Goal: Task Accomplishment & Management: Complete application form

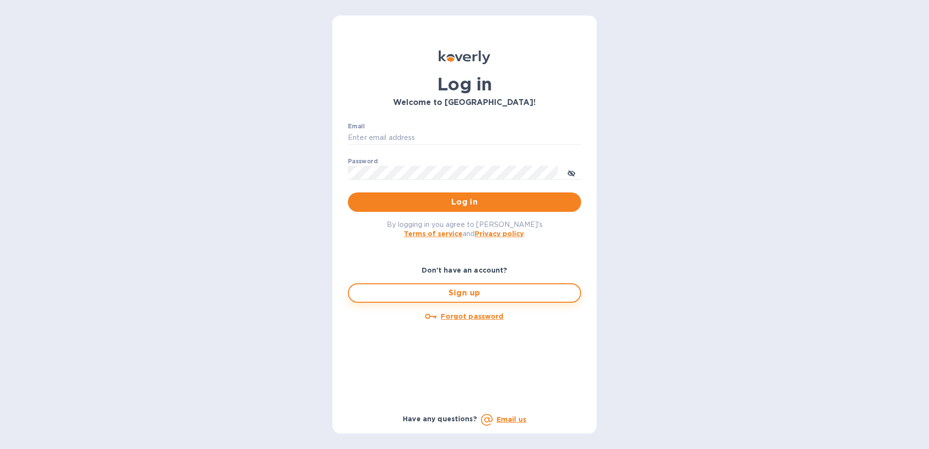
click at [484, 298] on span "Sign up" at bounding box center [465, 293] width 216 height 12
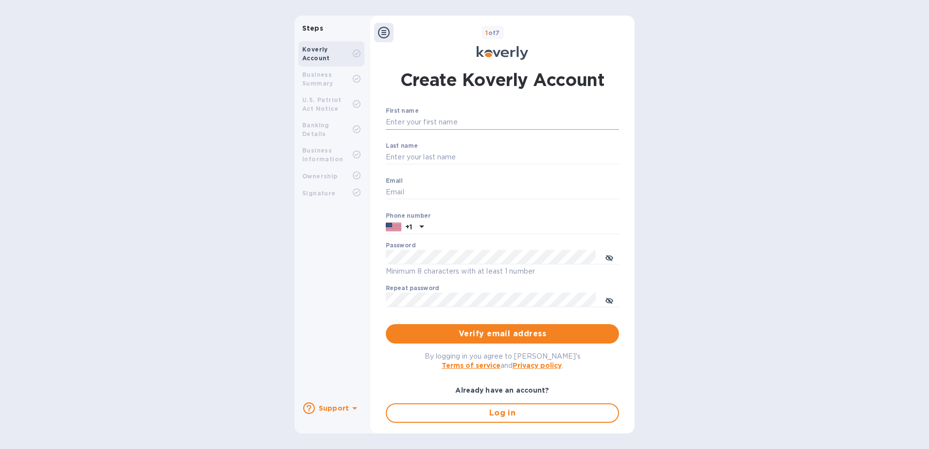
click at [438, 123] on input "First name" at bounding box center [502, 122] width 233 height 15
type input "[PERSON_NAME]"
type input "[PERSON_NAME][EMAIL_ADDRESS][PERSON_NAME][DOMAIN_NAME]"
click at [443, 237] on div "First name [PERSON_NAME] ​ Last name [PERSON_NAME] ​ Email [PERSON_NAME][EMAIL_…" at bounding box center [502, 213] width 233 height 212
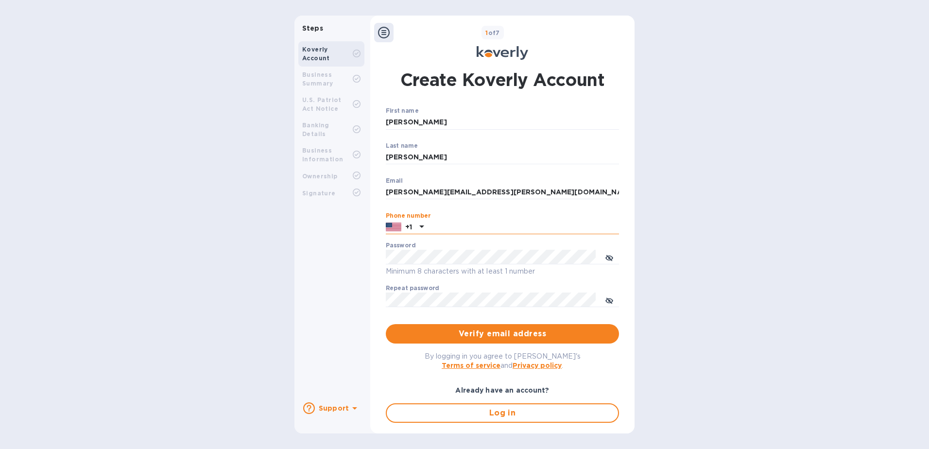
click at [449, 225] on input "text" at bounding box center [523, 227] width 191 height 15
type input "7865820834"
click at [431, 249] on div "Password Minimum 8 characters with at least 1 number" at bounding box center [502, 259] width 233 height 35
click at [0, 257] on html "Steps Koverly Account Business Summary U.S. Patriot Act Notice Banking Details …" at bounding box center [464, 224] width 929 height 449
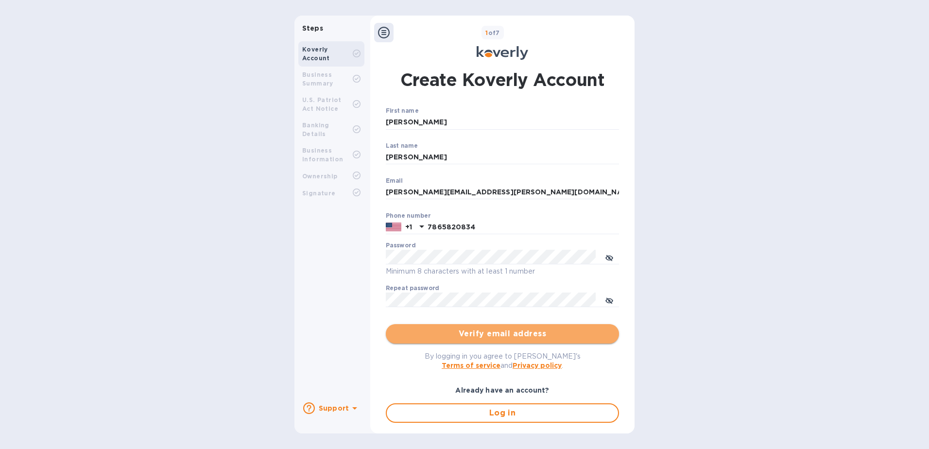
click at [549, 331] on span "Verify email address" at bounding box center [503, 334] width 218 height 12
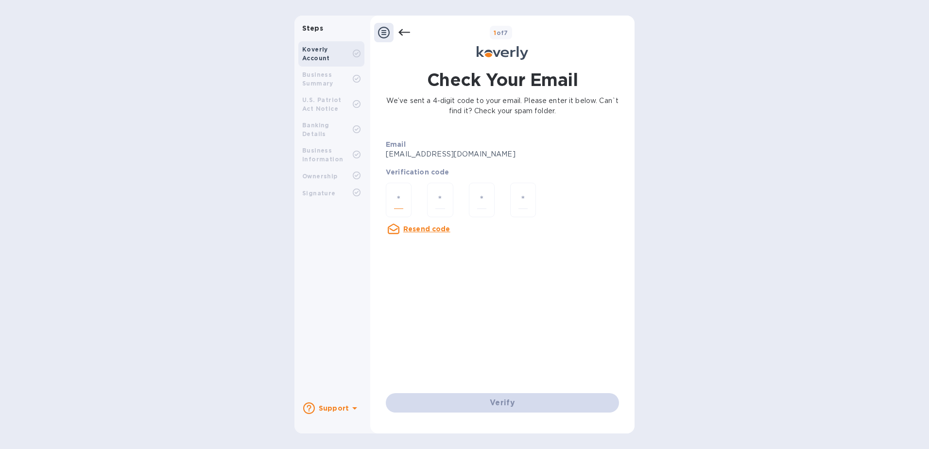
click at [395, 200] on input "number" at bounding box center [398, 200] width 9 height 18
type input "4"
type input "6"
type input "4"
type input "8"
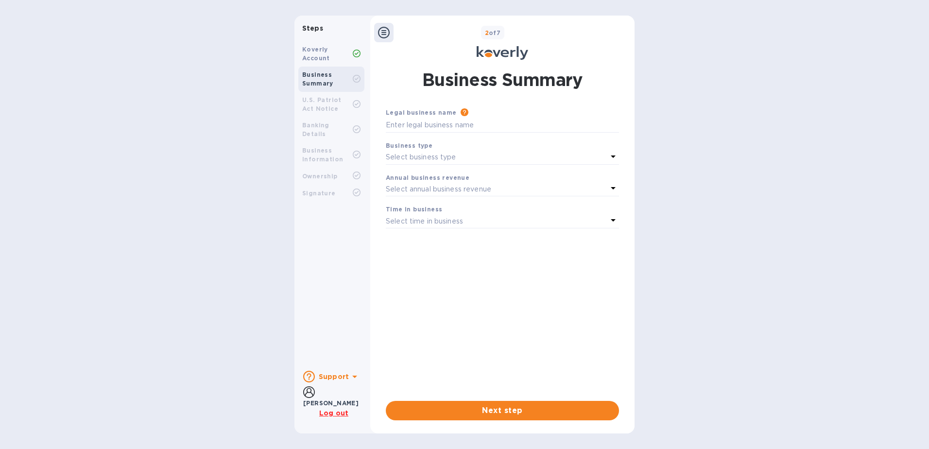
click at [600, 149] on div "Business type" at bounding box center [502, 145] width 233 height 10
click at [503, 119] on input "text" at bounding box center [502, 125] width 233 height 15
type input "Sari Express Forwarders Inc"
click at [557, 158] on div "Select business type" at bounding box center [497, 158] width 222 height 14
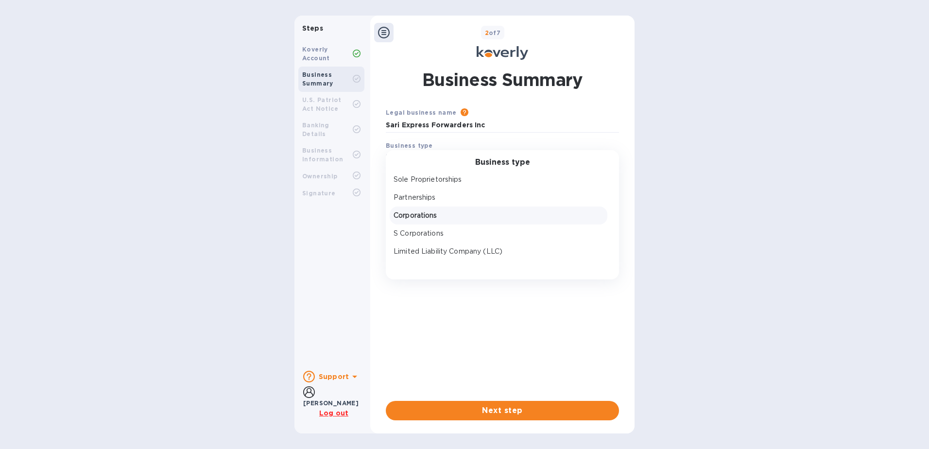
click at [411, 218] on p "Corporations" at bounding box center [499, 215] width 210 height 10
click at [480, 183] on div "Select annual business revenue" at bounding box center [497, 189] width 222 height 14
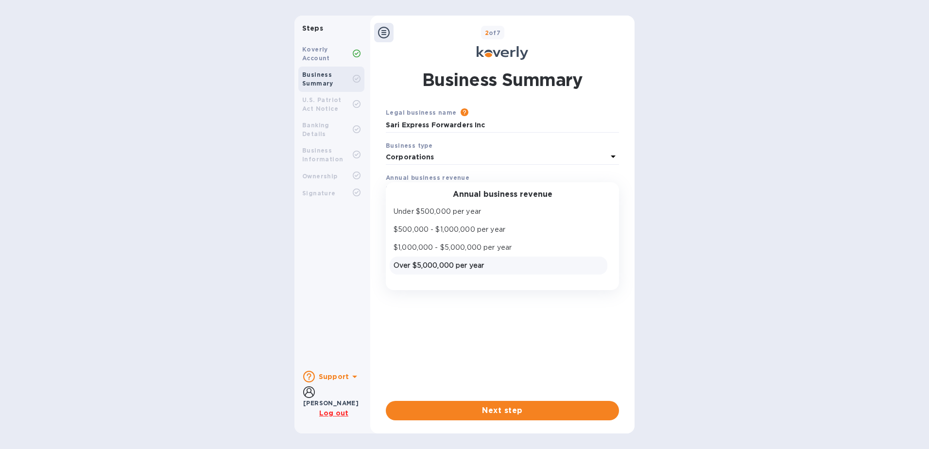
click at [450, 262] on p "Over $5,000,000 per year" at bounding box center [499, 265] width 210 height 10
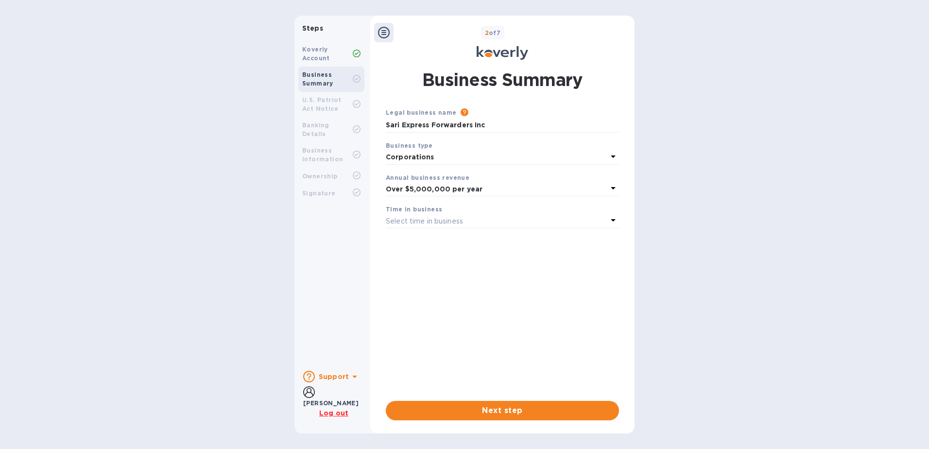
click at [436, 221] on p "Select time in business" at bounding box center [424, 221] width 77 height 10
click at [452, 299] on p "More than 5 years" at bounding box center [499, 297] width 210 height 10
click at [509, 412] on span "Next step" at bounding box center [503, 411] width 218 height 12
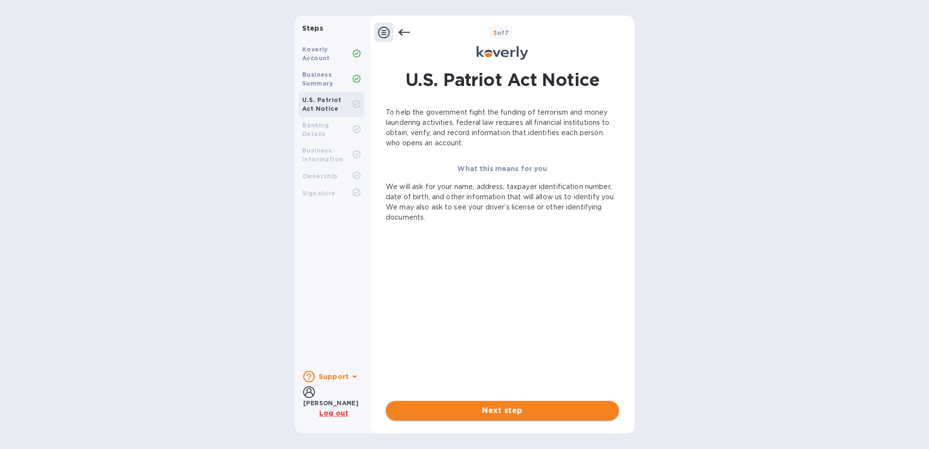
click at [536, 413] on span "Next step" at bounding box center [503, 411] width 218 height 12
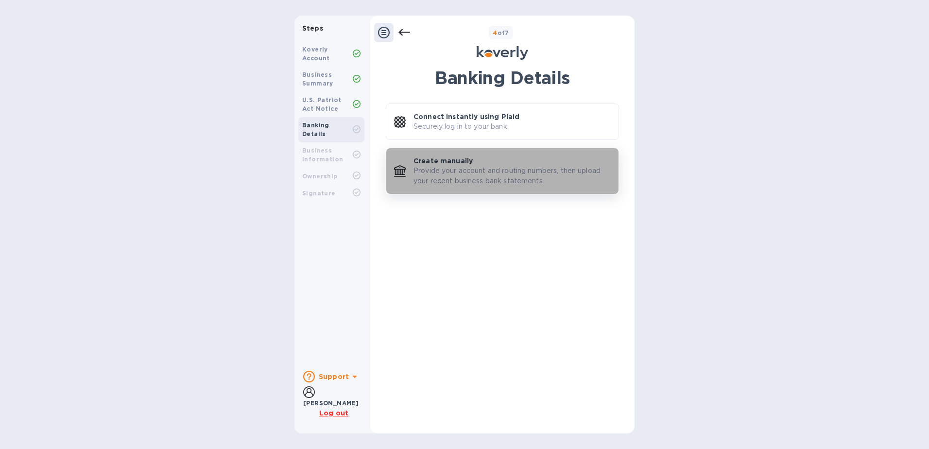
click at [557, 171] on p "Provide your account and routing numbers, then upload your recent business bank…" at bounding box center [511, 176] width 197 height 20
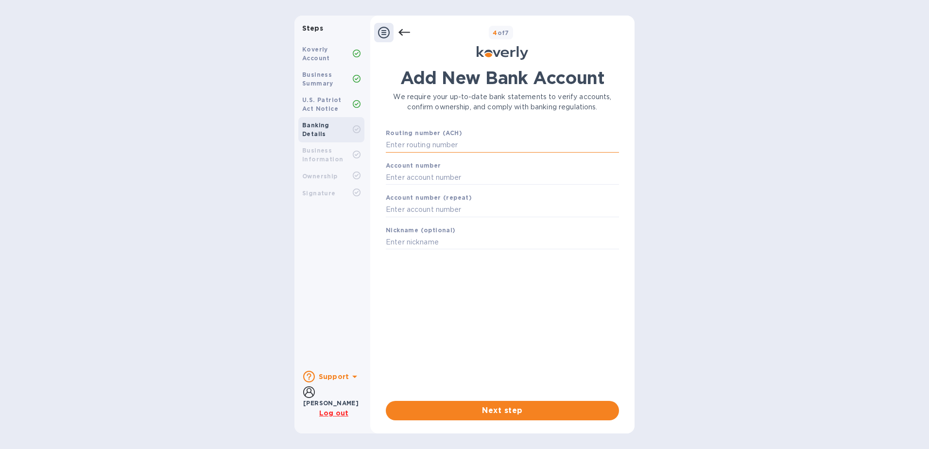
click at [449, 145] on input "text" at bounding box center [502, 145] width 233 height 15
type input "067014822"
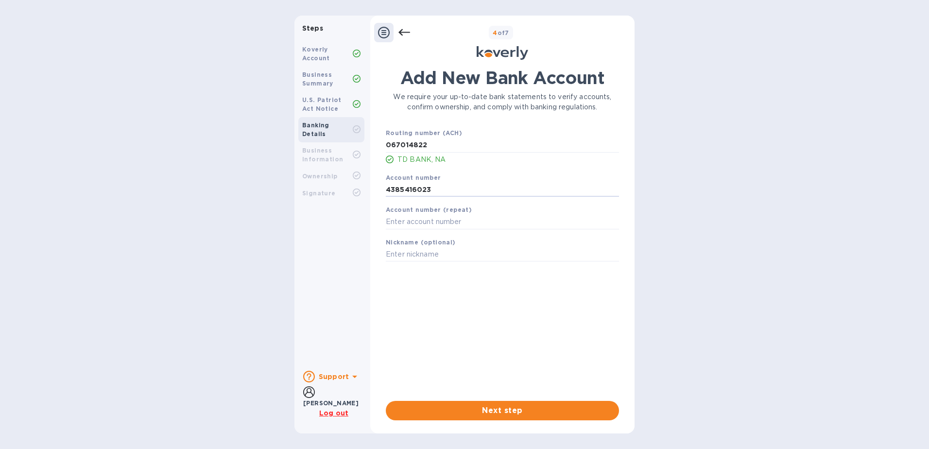
drag, startPoint x: 451, startPoint y: 194, endPoint x: 337, endPoint y: 183, distance: 114.8
click at [338, 183] on div "Steps Koverly Account Business Summary U.S. Patriot Act Notice Banking Details …" at bounding box center [464, 225] width 340 height 418
type input "4379575926"
type input "SARI 5926"
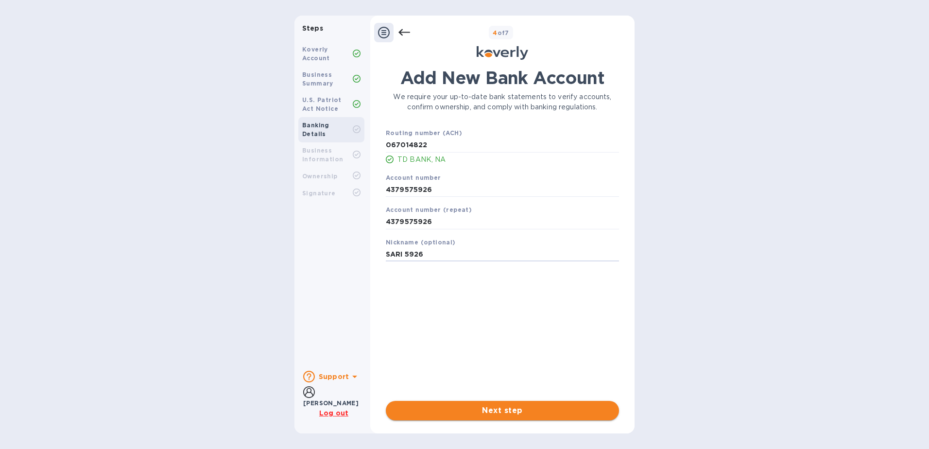
click at [505, 408] on span "Next step" at bounding box center [503, 411] width 218 height 12
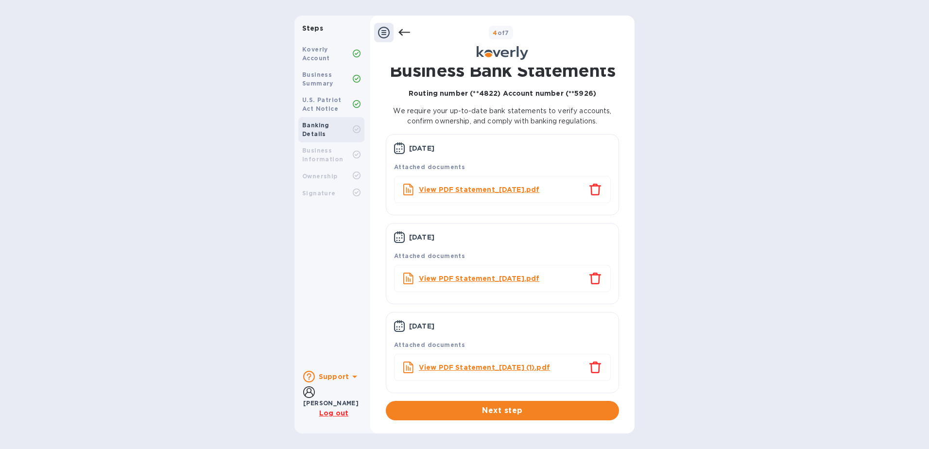
scroll to position [7, 0]
click at [511, 410] on span "Next step" at bounding box center [503, 411] width 218 height 12
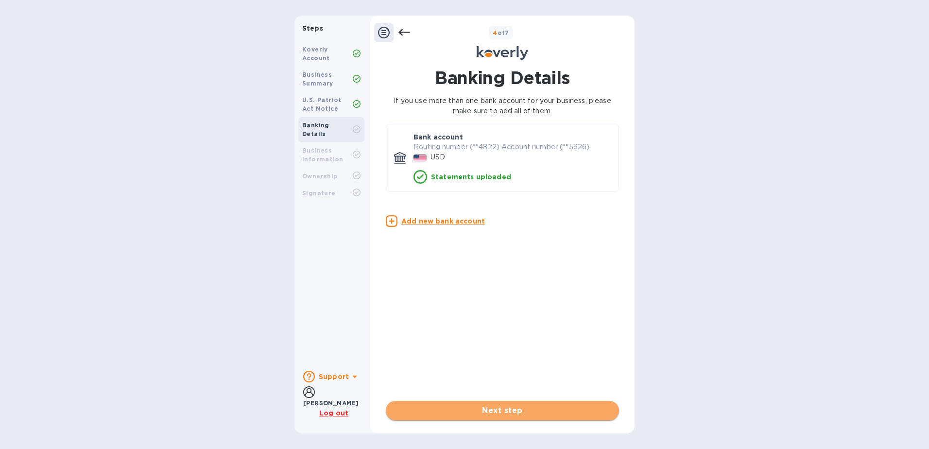
click at [501, 405] on span "Next step" at bounding box center [503, 411] width 218 height 12
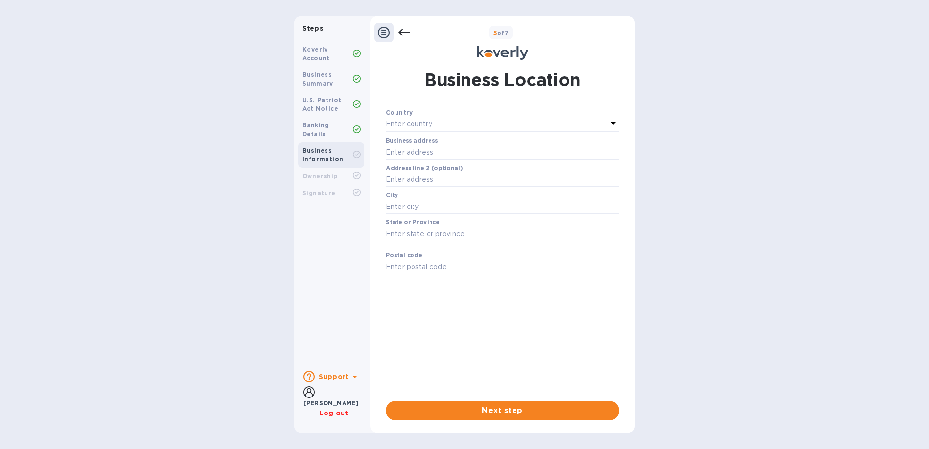
click at [457, 122] on div "Enter country" at bounding box center [497, 125] width 222 height 14
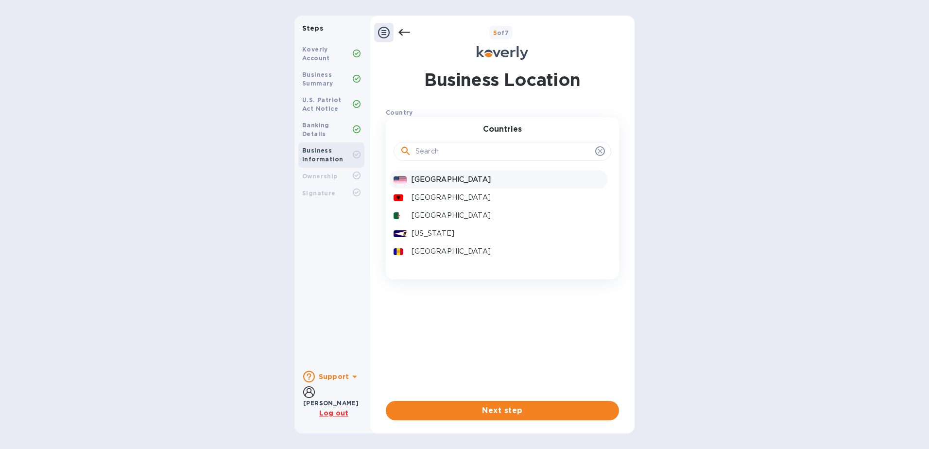
click at [455, 180] on p "[GEOGRAPHIC_DATA]" at bounding box center [507, 179] width 192 height 10
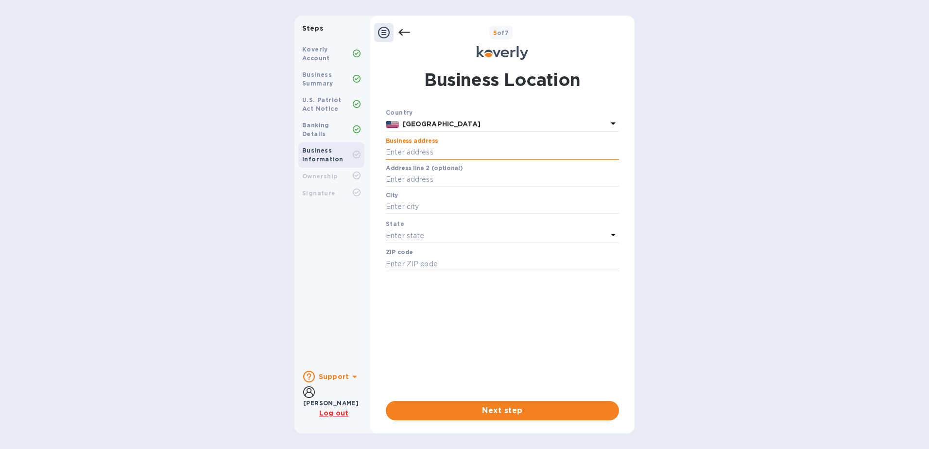
click at [445, 148] on input "text" at bounding box center [502, 152] width 233 height 15
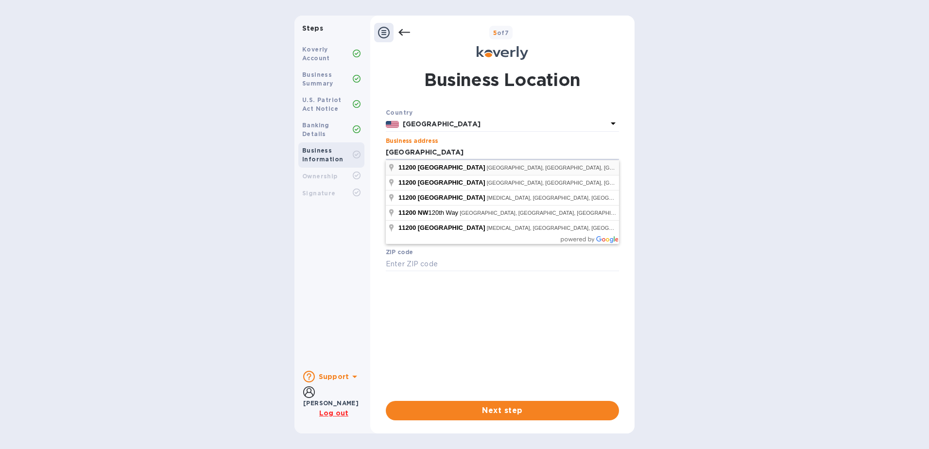
type input "[STREET_ADDRESS]"
type input "[GEOGRAPHIC_DATA]"
type input "33178"
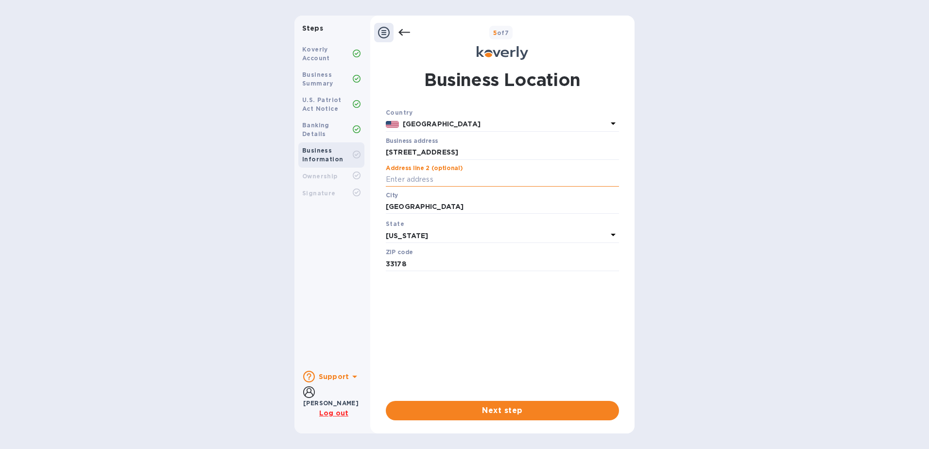
click at [465, 175] on input "text" at bounding box center [502, 179] width 233 height 15
type input "ste 13"
click at [537, 382] on div "Country [GEOGRAPHIC_DATA] Business address [STREET_ADDRESS] ​ Address line 2 (o…" at bounding box center [502, 250] width 233 height 286
click at [517, 407] on span "Next step" at bounding box center [503, 411] width 218 height 12
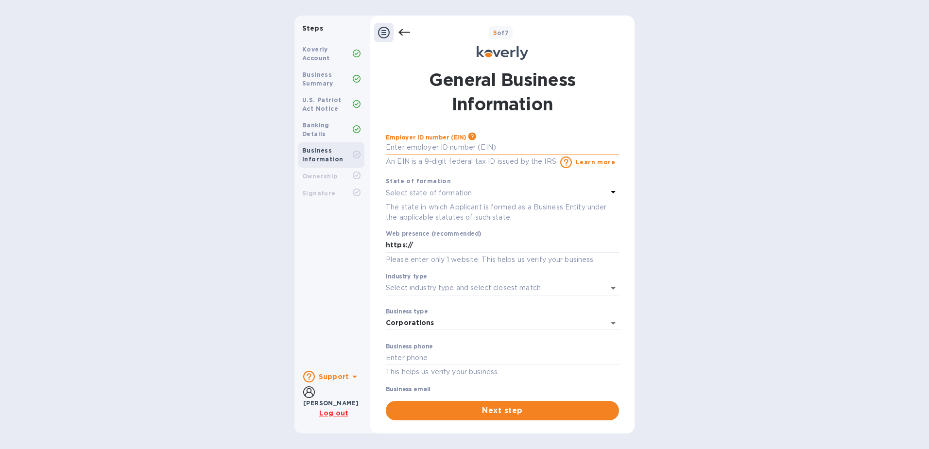
click at [466, 151] on input "text" at bounding box center [502, 147] width 233 height 15
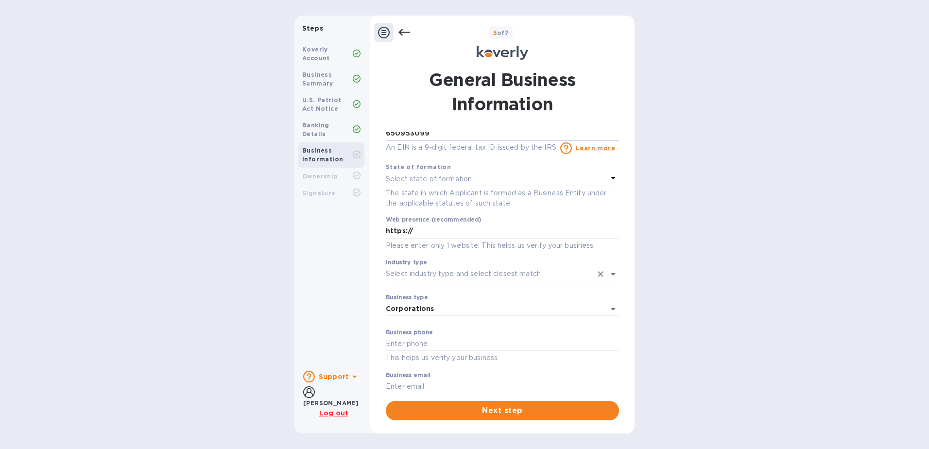
scroll to position [27, 0]
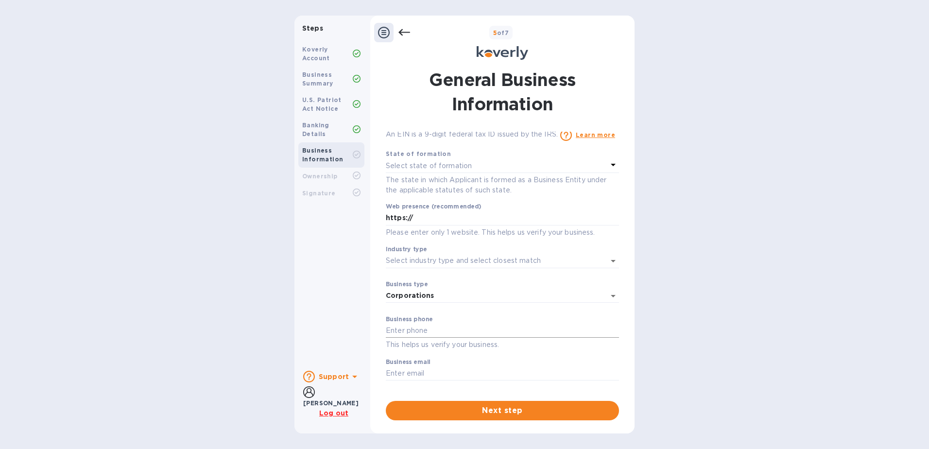
type input "***99"
click at [466, 330] on input "text" at bounding box center [502, 331] width 233 height 15
type input "3058275453"
drag, startPoint x: 320, startPoint y: 317, endPoint x: 329, endPoint y: 320, distance: 9.7
click at [320, 317] on div "Koverly Account Business Summary U.S. Patriot Act Notice Banking Details Busine…" at bounding box center [331, 199] width 74 height 325
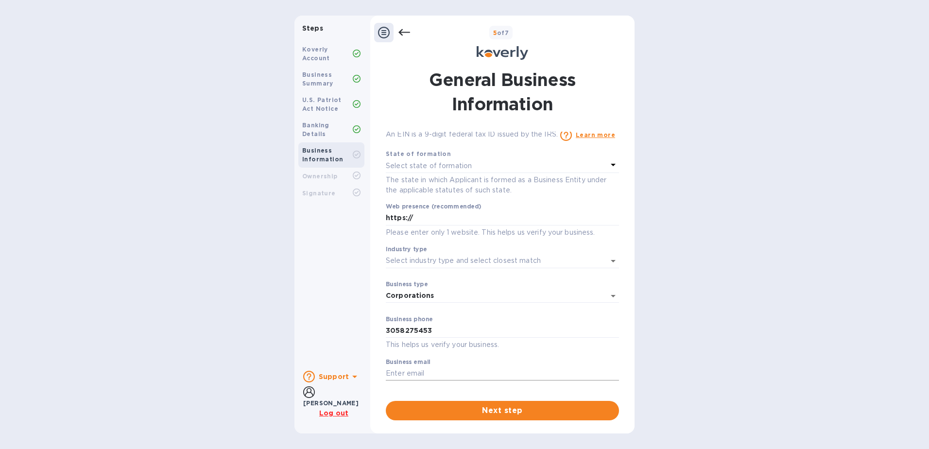
click at [471, 379] on input "text" at bounding box center [502, 373] width 233 height 15
type input "[PERSON_NAME][EMAIL_ADDRESS][PERSON_NAME][DOMAIN_NAME]"
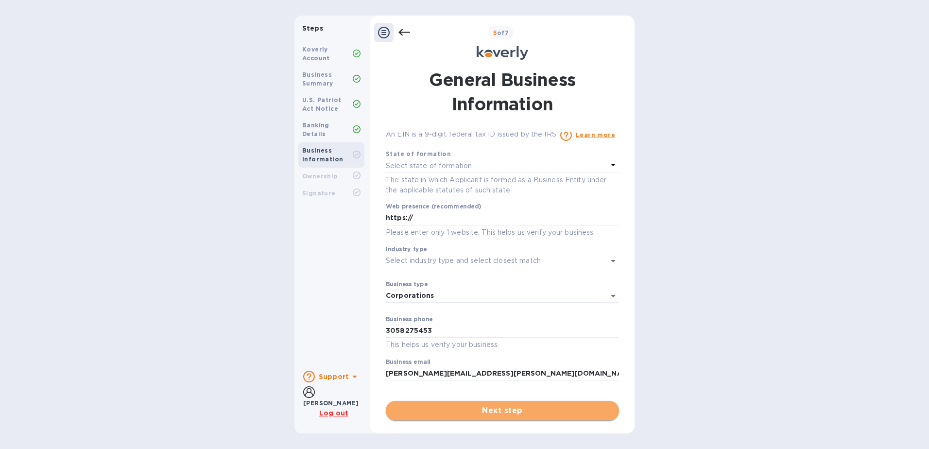
click at [482, 408] on span "Next step" at bounding box center [503, 411] width 218 height 12
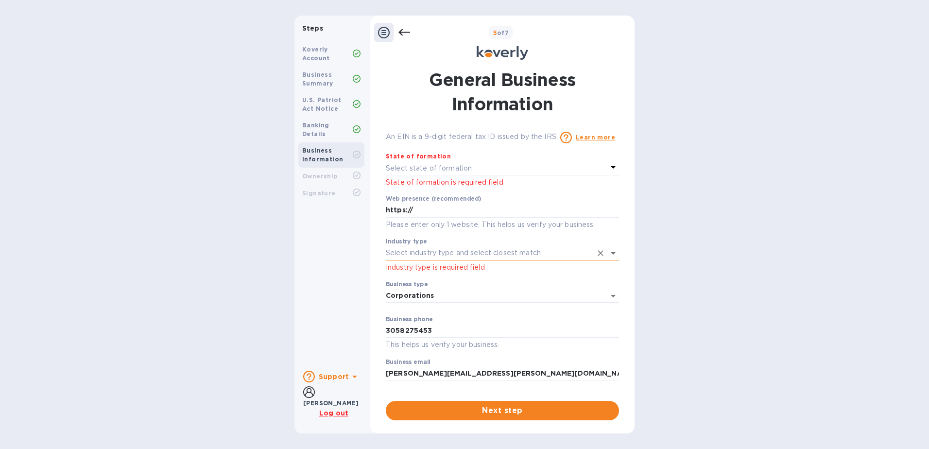
click at [450, 251] on input "Industry type" at bounding box center [489, 253] width 206 height 14
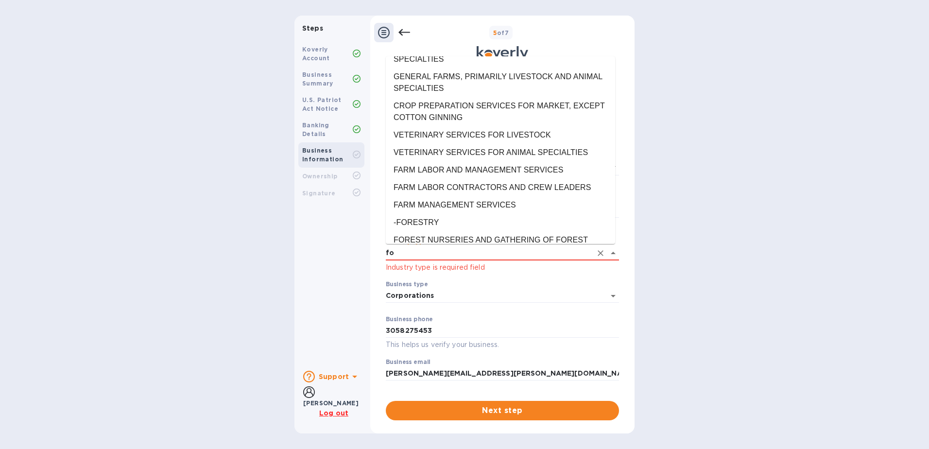
scroll to position [0, 0]
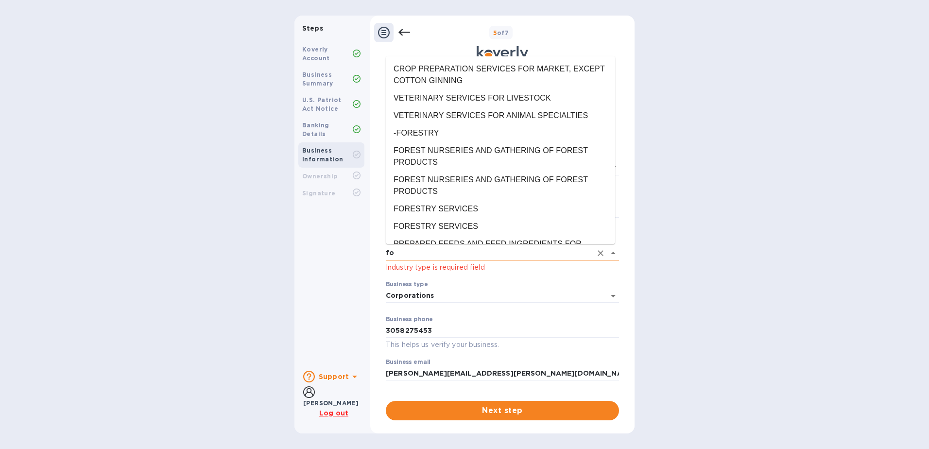
type input "f"
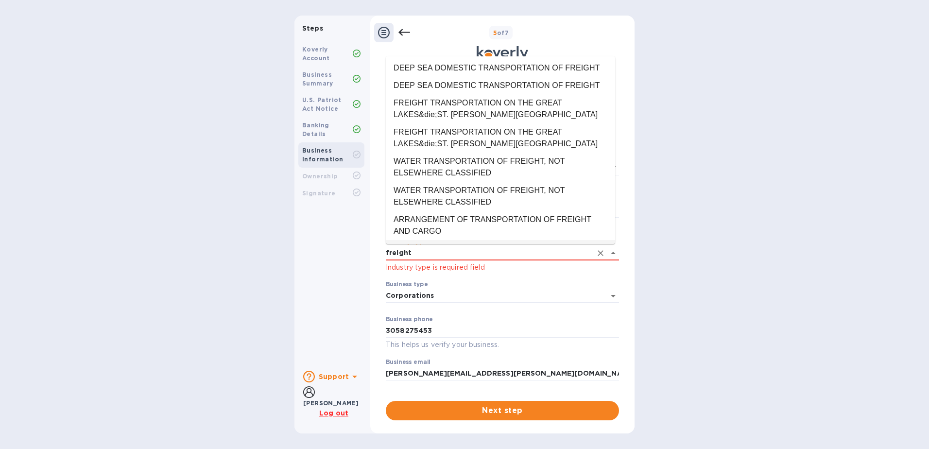
scroll to position [83, 0]
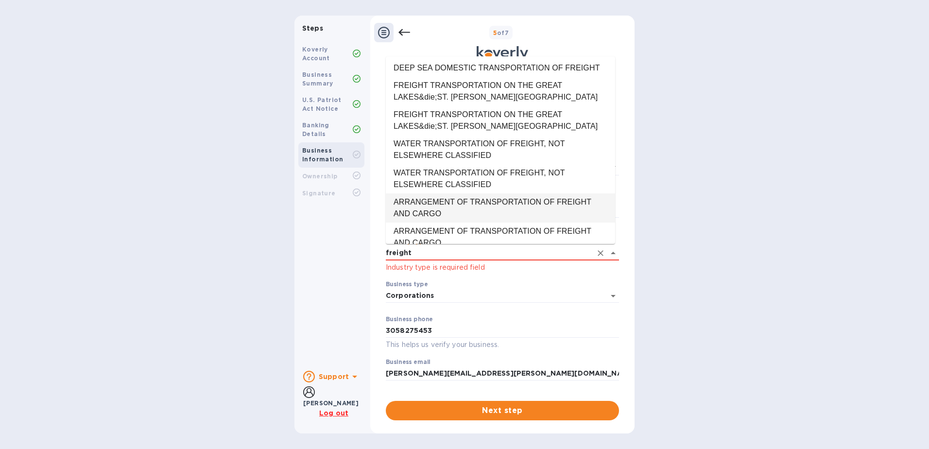
click at [508, 193] on li "ARRANGEMENT OF TRANSPORTATION OF FREIGHT AND CARGO" at bounding box center [500, 207] width 229 height 29
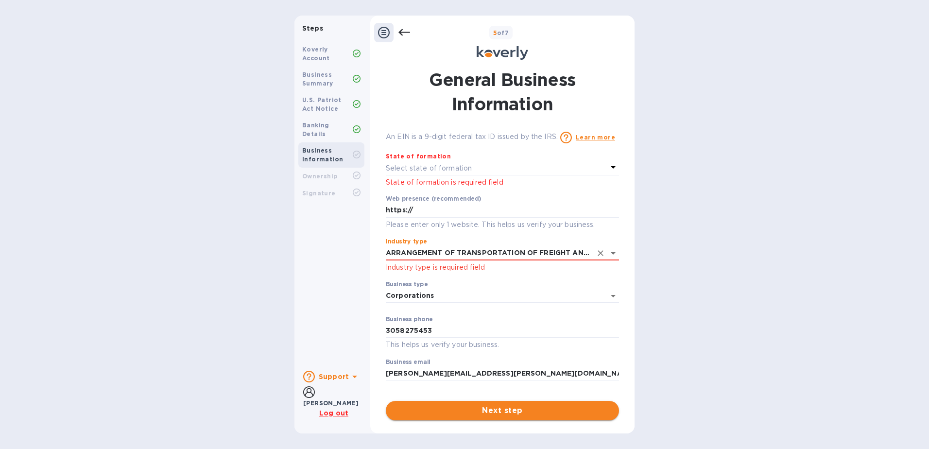
type input "ARRANGEMENT OF TRANSPORTATION OF FREIGHT AND CARGO"
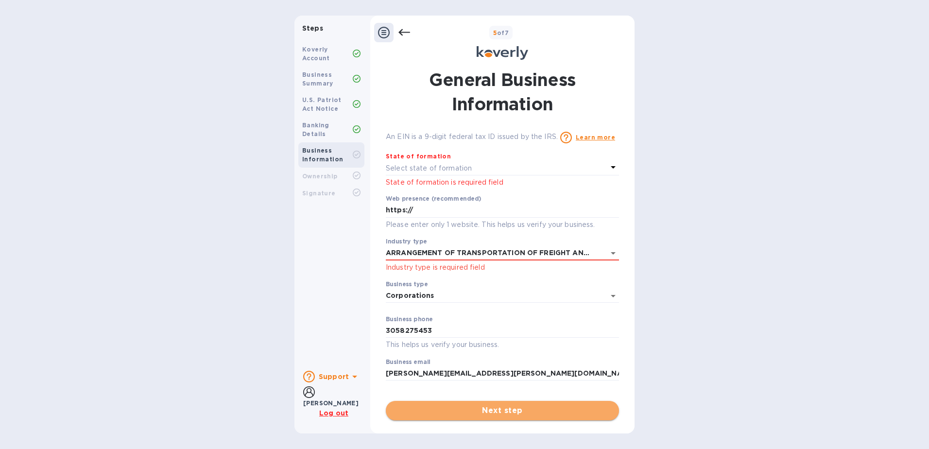
click at [499, 417] on button "Next step" at bounding box center [502, 410] width 233 height 19
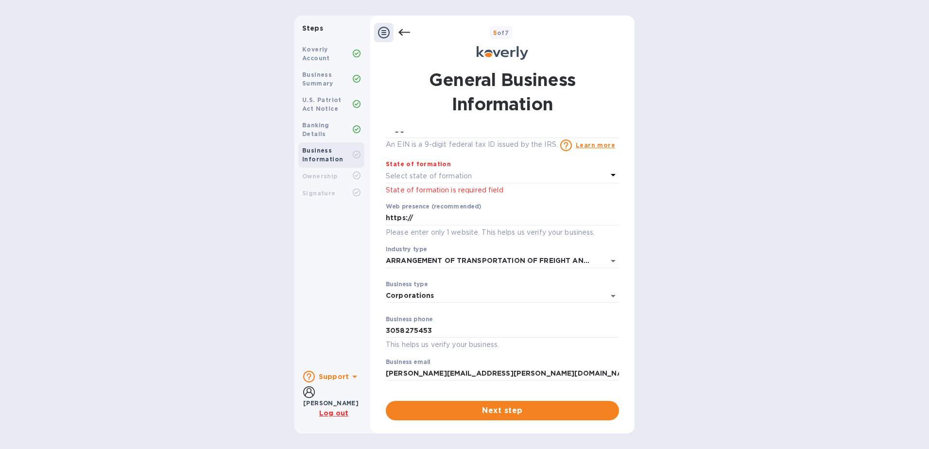
click at [461, 175] on p "Select state of formation" at bounding box center [429, 176] width 86 height 10
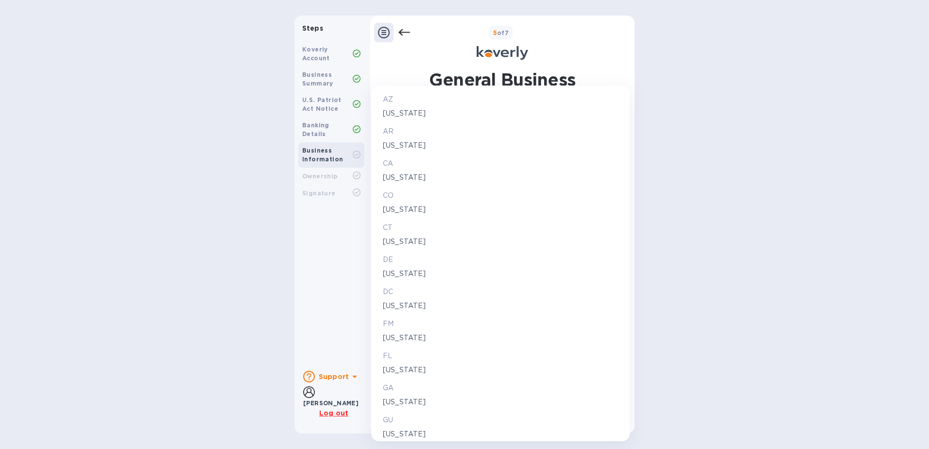
scroll to position [194, 0]
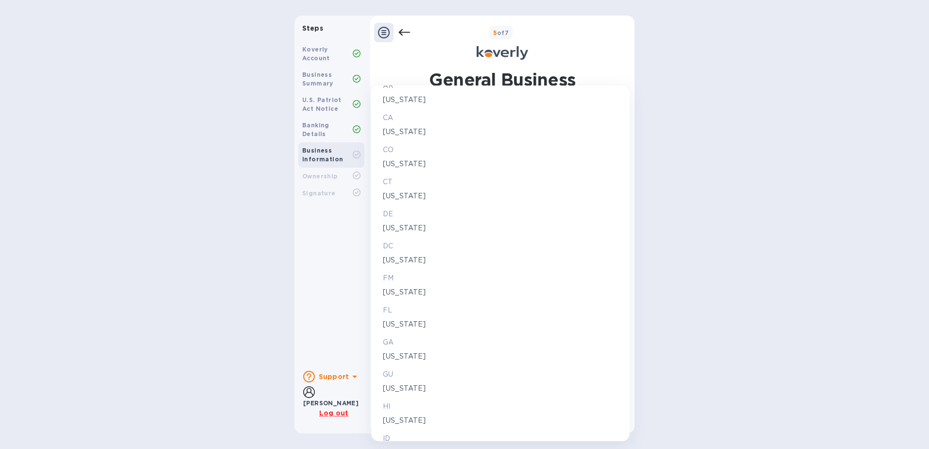
click at [394, 322] on p "[US_STATE]" at bounding box center [500, 324] width 235 height 10
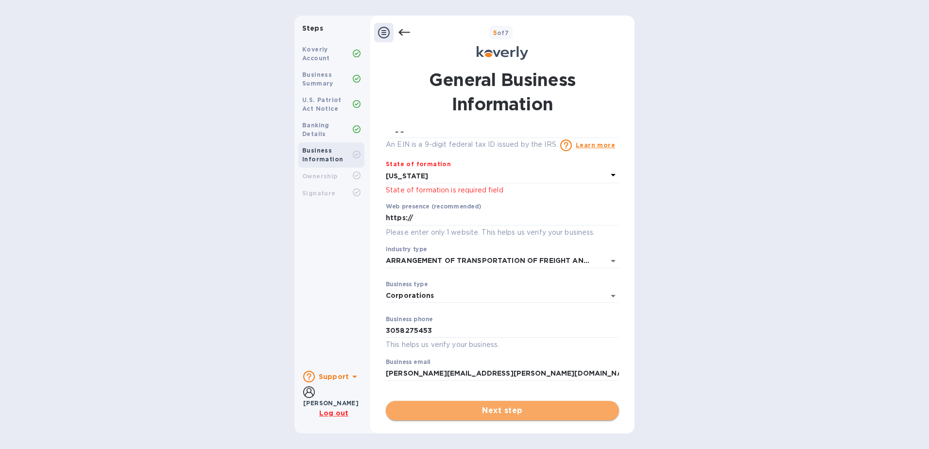
click at [492, 415] on span "Next step" at bounding box center [503, 411] width 218 height 12
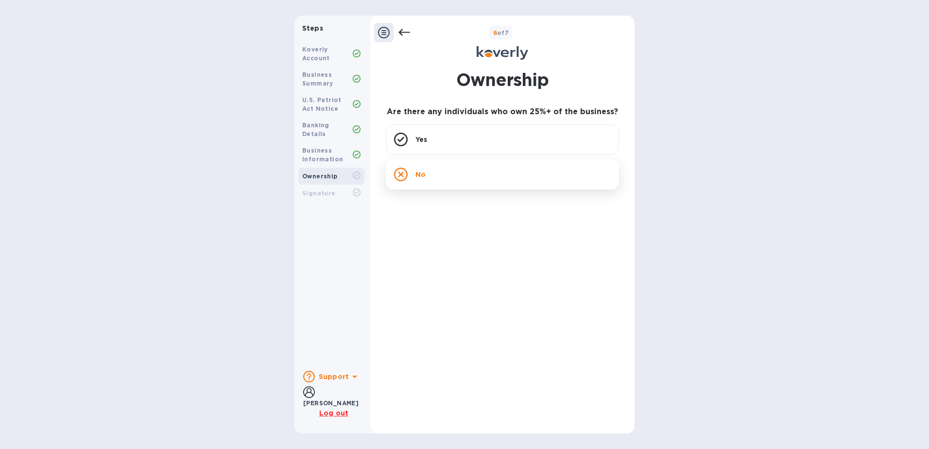
click at [470, 179] on div "No" at bounding box center [502, 174] width 233 height 30
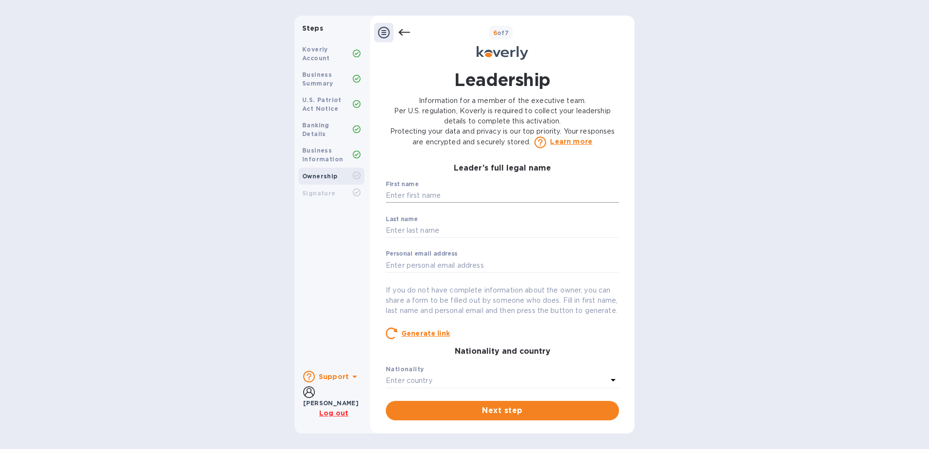
drag, startPoint x: 455, startPoint y: 200, endPoint x: 461, endPoint y: 198, distance: 6.1
click at [458, 198] on input "text" at bounding box center [502, 195] width 233 height 15
type input "[PERSON_NAME]"
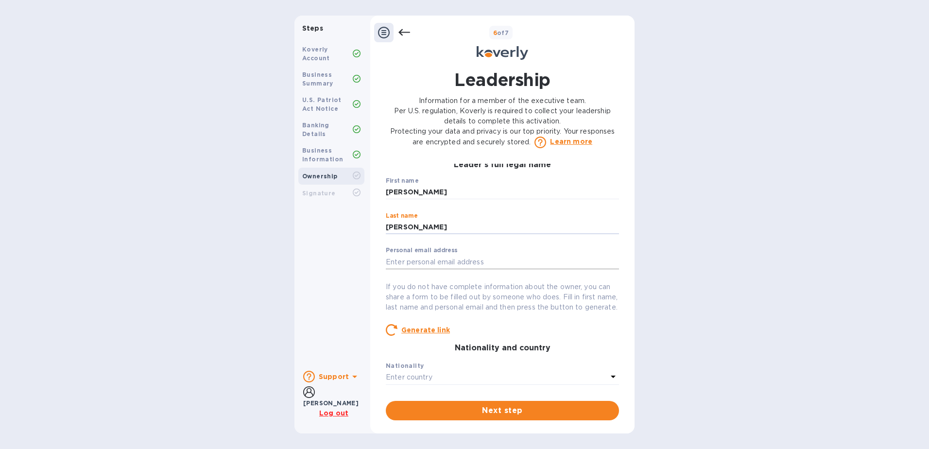
scroll to position [0, 0]
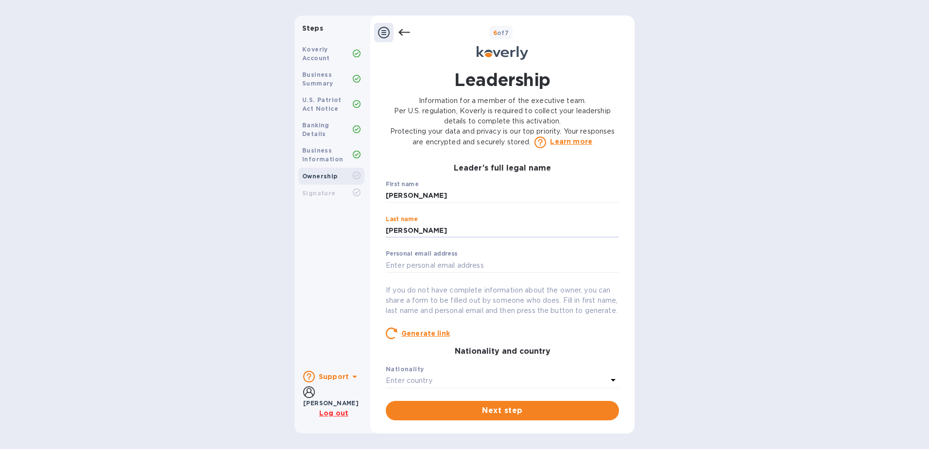
type input "[PERSON_NAME]"
drag, startPoint x: 422, startPoint y: 269, endPoint x: 439, endPoint y: 266, distance: 16.7
click at [422, 269] on input "text" at bounding box center [502, 265] width 233 height 15
paste input "[PERSON_NAME][EMAIL_ADDRESS][PERSON_NAME][DOMAIN_NAME]"
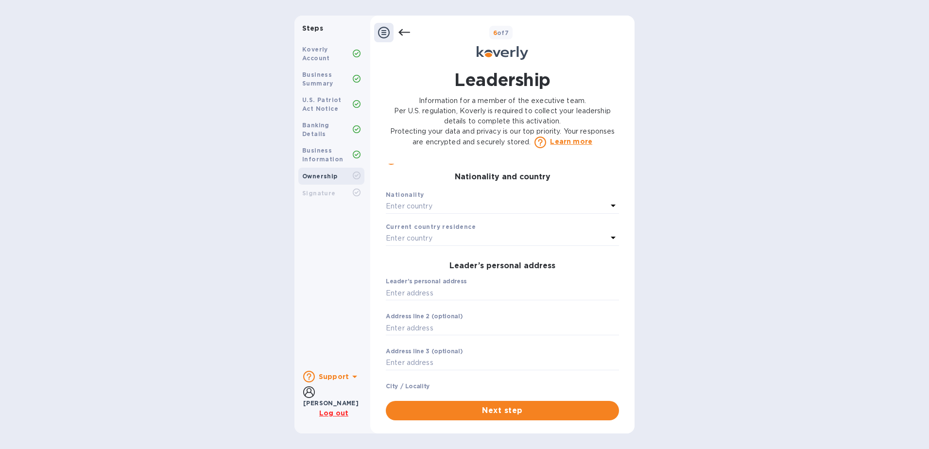
scroll to position [184, 0]
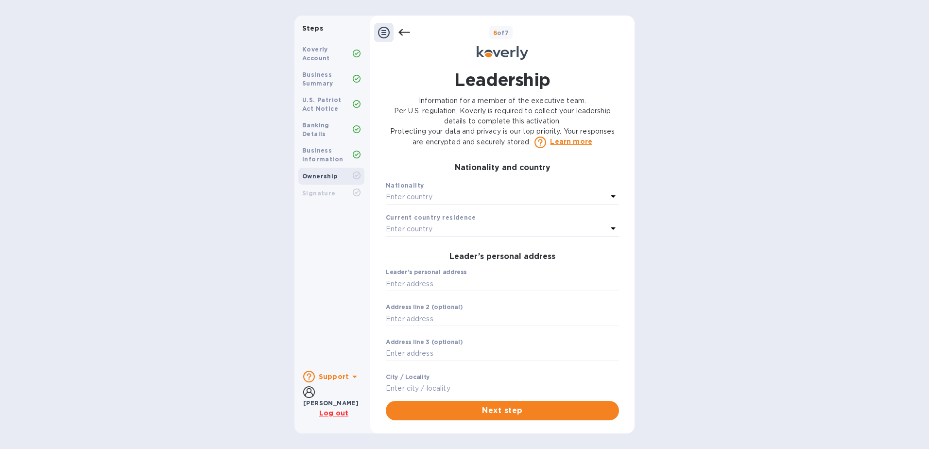
type input "[PERSON_NAME][EMAIL_ADDRESS][PERSON_NAME][DOMAIN_NAME]"
click at [439, 204] on div "Enter country" at bounding box center [497, 197] width 222 height 14
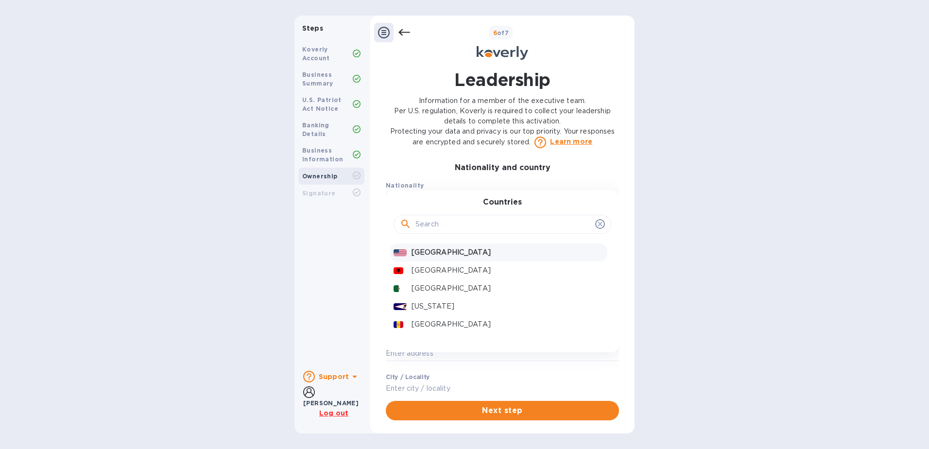
click at [435, 257] on p "[GEOGRAPHIC_DATA]" at bounding box center [507, 252] width 192 height 10
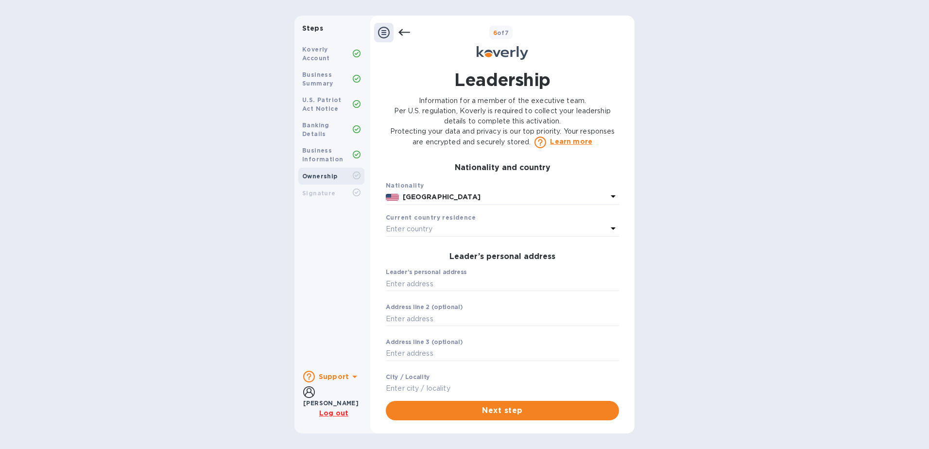
click at [432, 248] on div "Leader’s full legal name First name [PERSON_NAME] Last name [PERSON_NAME] ​ Per…" at bounding box center [502, 278] width 233 height 229
click at [432, 234] on p "Enter country" at bounding box center [409, 229] width 47 height 10
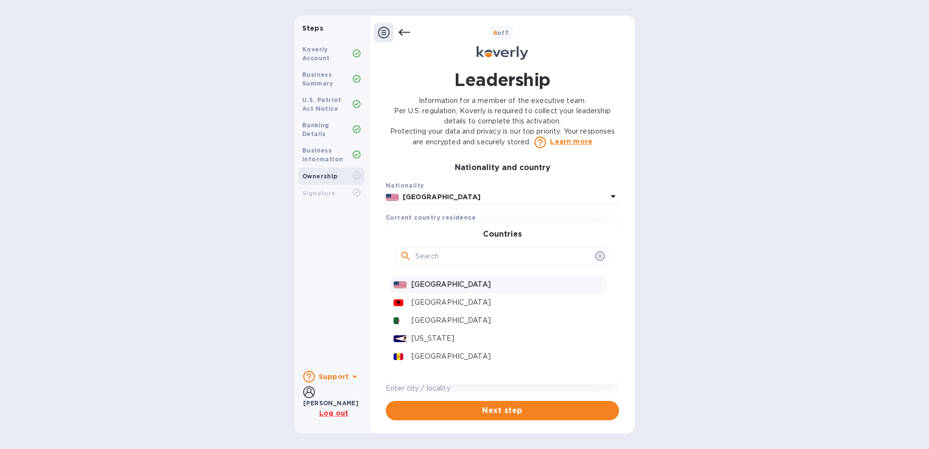
click at [429, 290] on p "[GEOGRAPHIC_DATA]" at bounding box center [507, 284] width 192 height 10
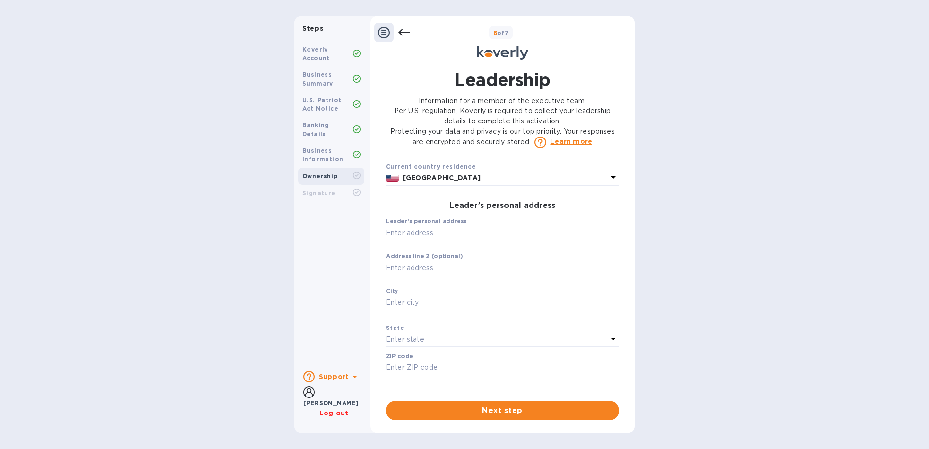
scroll to position [281, 0]
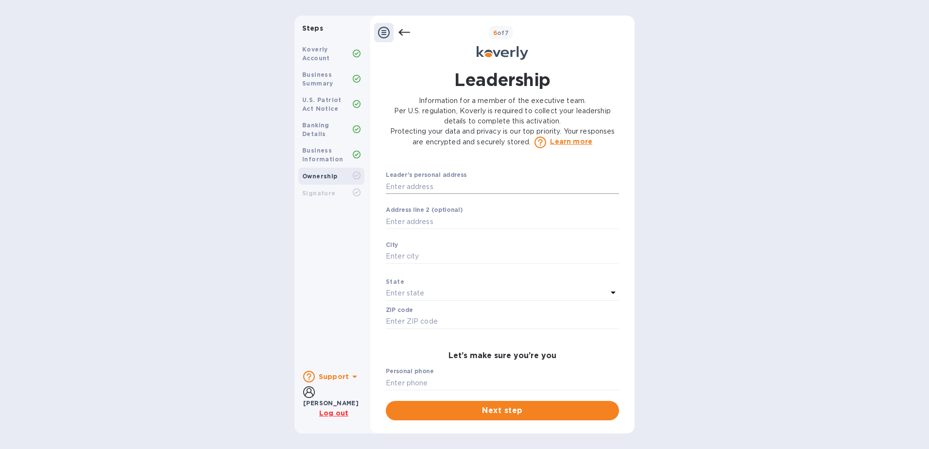
drag, startPoint x: 423, startPoint y: 196, endPoint x: 469, endPoint y: 197, distance: 46.2
click at [423, 194] on input "text" at bounding box center [502, 186] width 233 height 15
drag, startPoint x: 423, startPoint y: 193, endPoint x: 422, endPoint y: 198, distance: 5.1
click at [423, 193] on input "text" at bounding box center [502, 186] width 233 height 15
type input "[STREET_ADDRESS]"
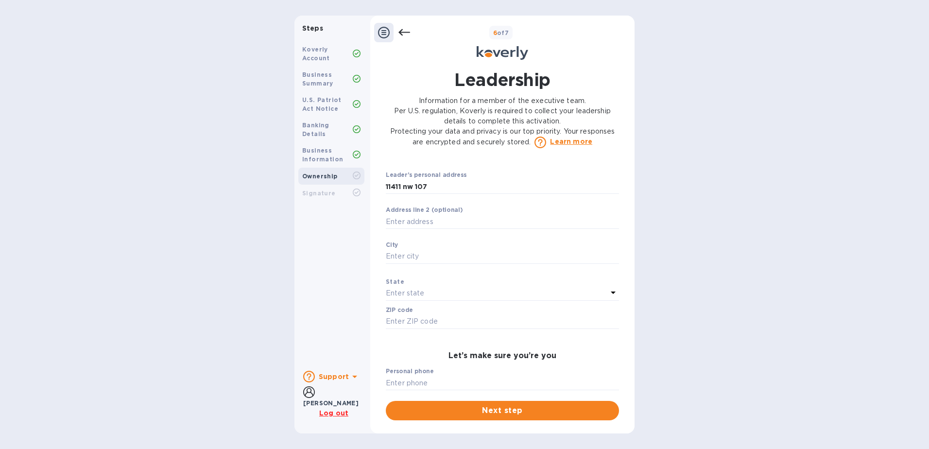
type input "[GEOGRAPHIC_DATA]"
type input "33178"
click at [447, 213] on label "Address line 2 (optional)" at bounding box center [424, 210] width 77 height 6
click at [434, 229] on input "text" at bounding box center [502, 221] width 233 height 15
type input "ste 24"
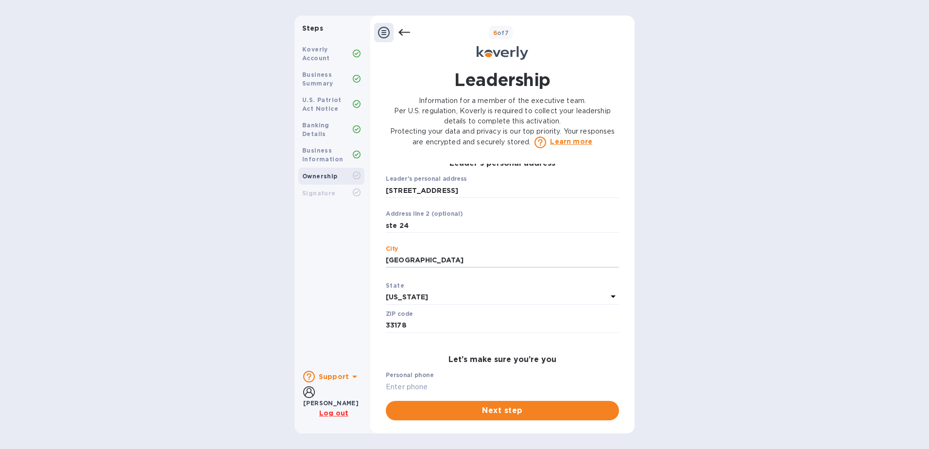
scroll to position [386, 0]
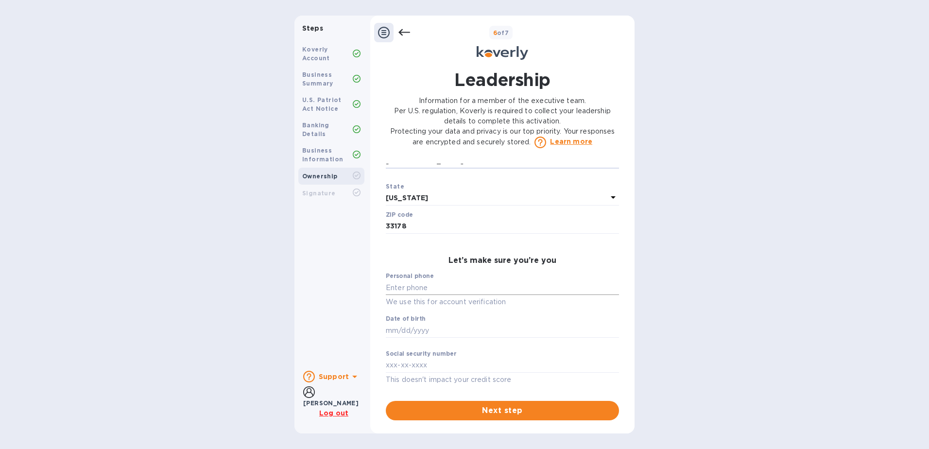
click at [420, 284] on input "text" at bounding box center [502, 287] width 233 height 15
drag, startPoint x: 383, startPoint y: 320, endPoint x: 390, endPoint y: 320, distance: 7.3
click at [383, 320] on div "Leadership Information for a member of the executive team. Per U.S. regulation,…" at bounding box center [502, 244] width 243 height 353
click at [416, 357] on label "Social security number" at bounding box center [421, 354] width 70 height 6
click at [420, 284] on input "text" at bounding box center [502, 287] width 233 height 15
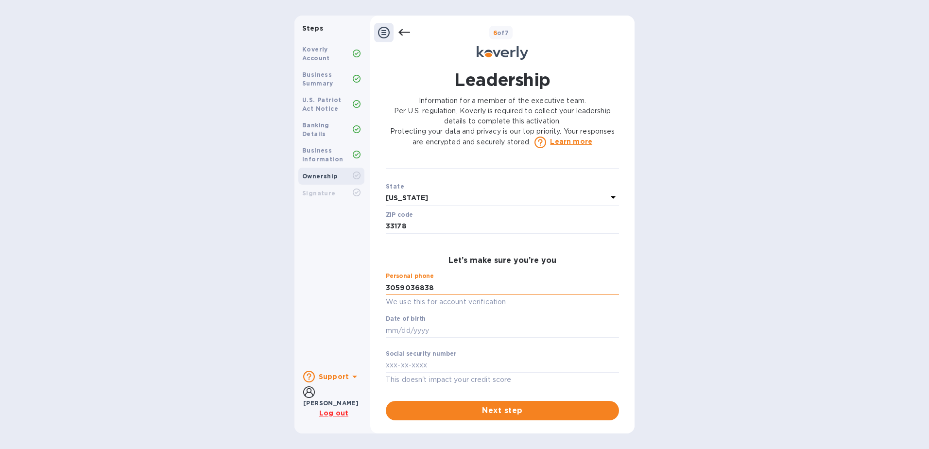
type input "***38"
type input "***64"
type input "***27"
click at [496, 417] on button "Next step" at bounding box center [502, 410] width 233 height 19
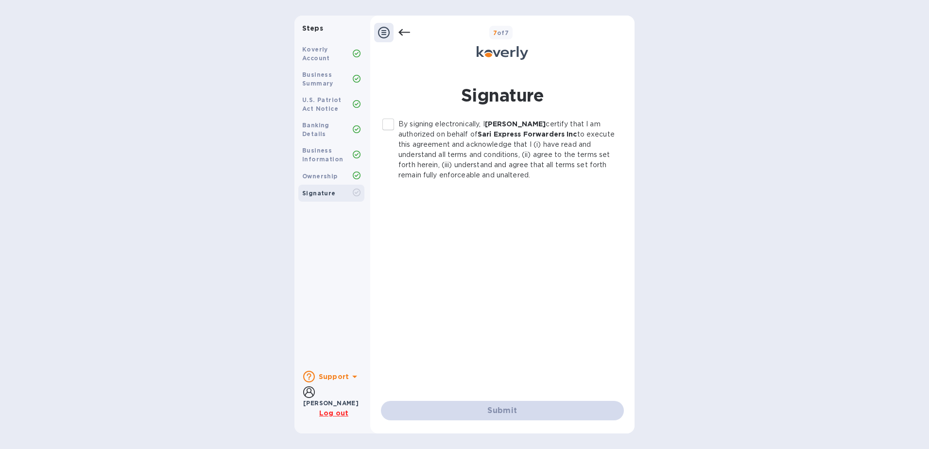
click at [390, 123] on input "By signing electronically, I [PERSON_NAME] certify that I am authorized on beha…" at bounding box center [388, 124] width 20 height 20
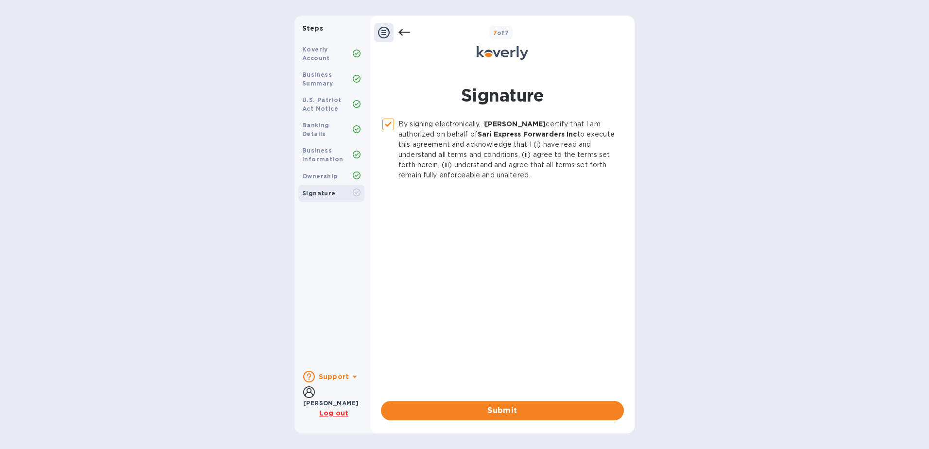
click at [514, 401] on button "Submit" at bounding box center [502, 410] width 243 height 19
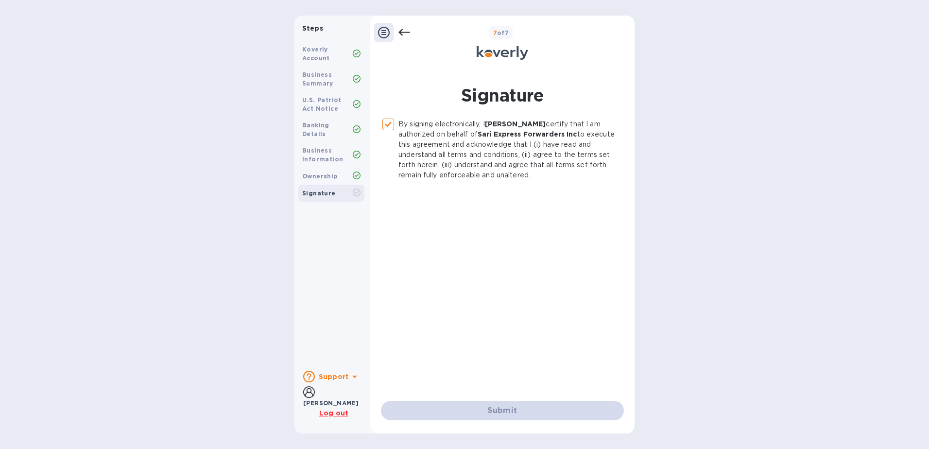
checkbox input "false"
